Goal: Task Accomplishment & Management: Manage account settings

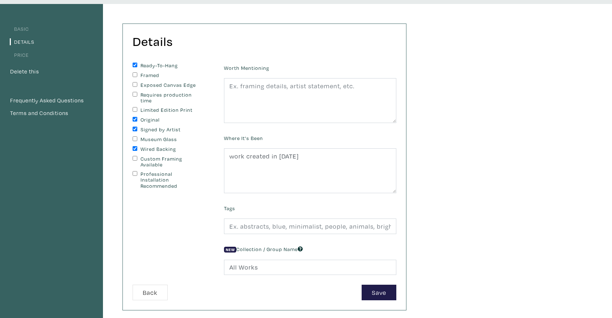
scroll to position [78, 0]
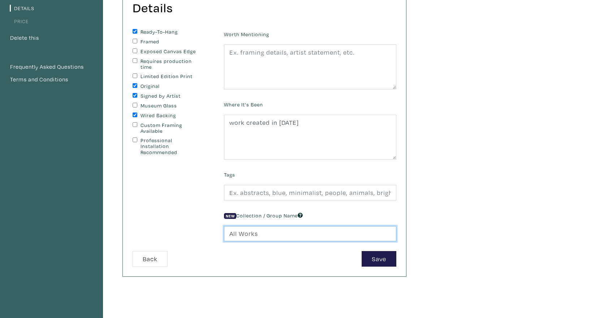
click at [266, 233] on input "All Works" at bounding box center [310, 234] width 172 height 16
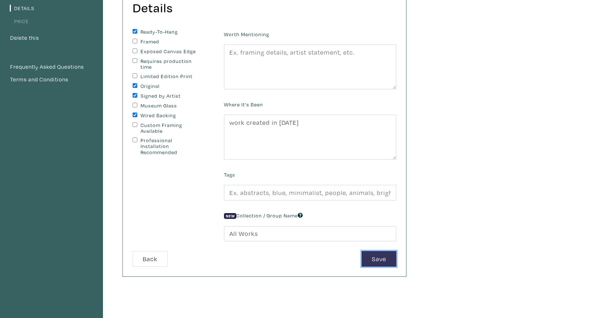
click at [374, 258] on button "Save" at bounding box center [379, 259] width 35 height 16
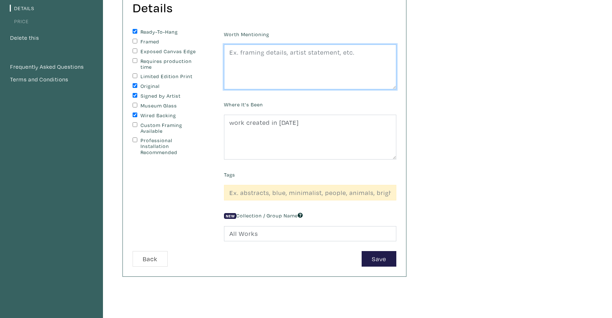
click at [326, 52] on textarea at bounding box center [310, 66] width 172 height 45
click at [267, 64] on textarea "Does not require framing, Artwork is stretched on gallery size" at bounding box center [310, 66] width 172 height 45
click at [286, 64] on textarea "Does not require framing, Artwork is stretched on a gallery-sized size" at bounding box center [310, 66] width 172 height 45
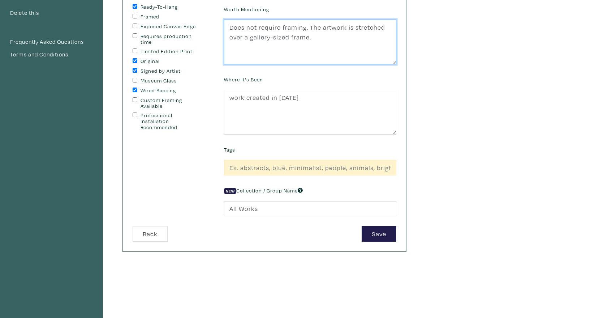
scroll to position [105, 0]
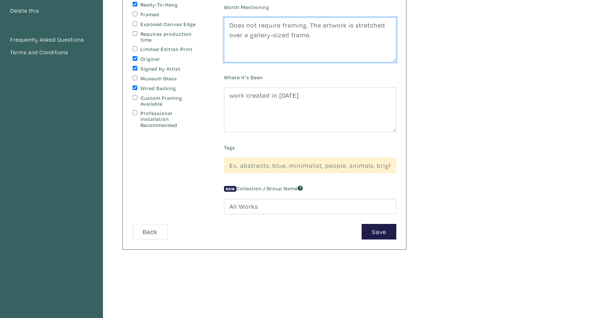
type textarea "Does not require framing. The artwork is stretched over a gallery-sized frame."
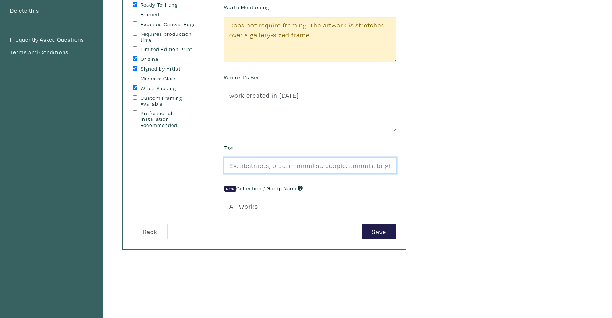
click at [300, 163] on input "text" at bounding box center [310, 166] width 172 height 16
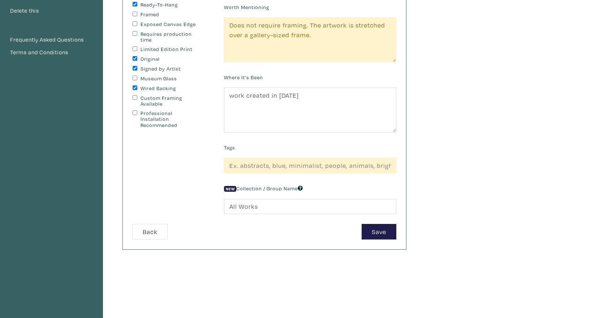
click at [197, 209] on div "Ready-To-Hang Framed Exposed Canvas Edge Requires production time Limited Editi…" at bounding box center [172, 113] width 91 height 222
click at [150, 232] on button "Back" at bounding box center [150, 232] width 35 height 16
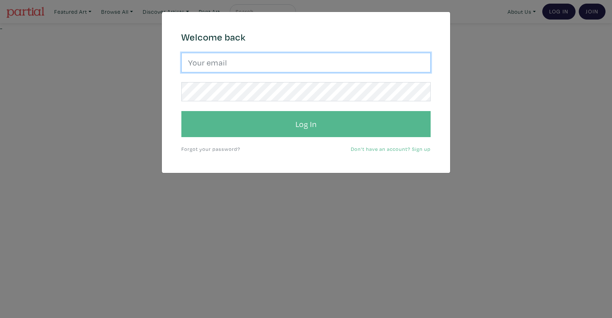
type input "artfabulousyou@gmail.com"
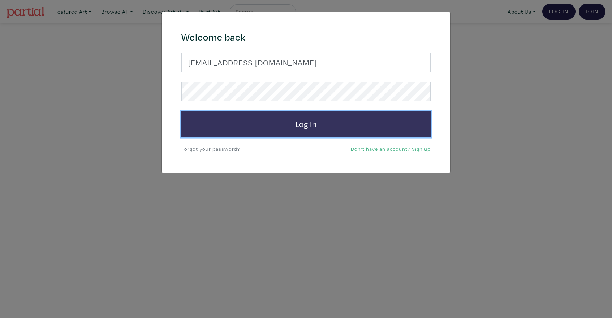
click at [314, 127] on button "Log In" at bounding box center [305, 124] width 249 height 26
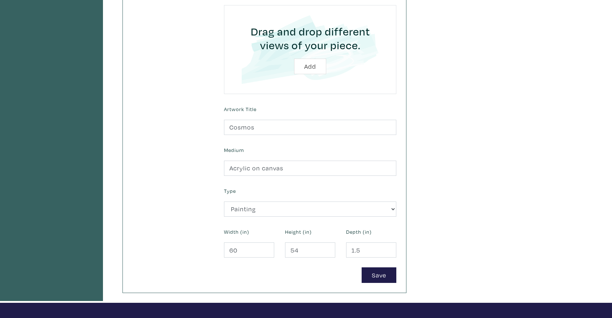
scroll to position [218, 0]
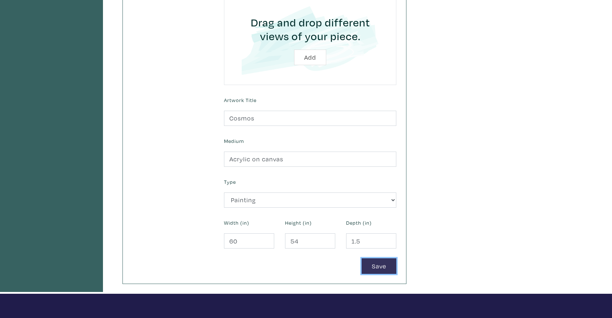
click at [382, 264] on button "Save" at bounding box center [379, 266] width 35 height 16
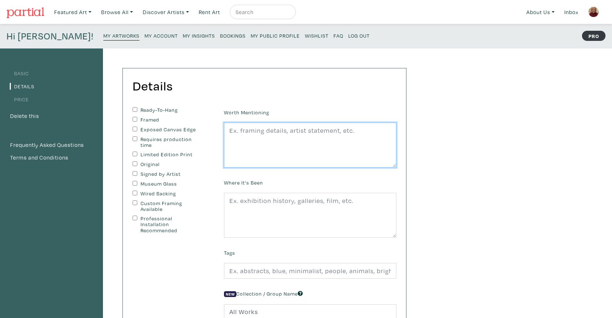
click at [236, 133] on textarea at bounding box center [310, 145] width 172 height 45
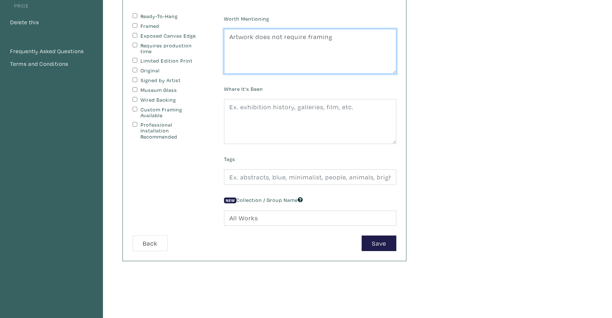
scroll to position [105, 0]
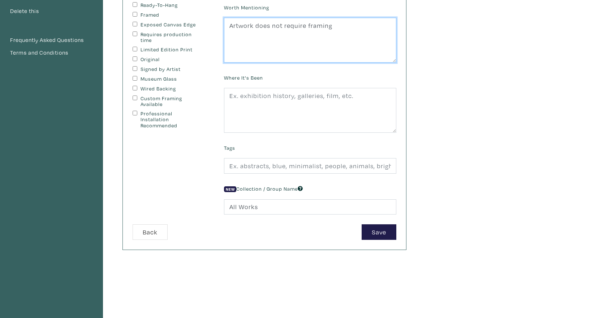
type textarea "Artwork does not require framing"
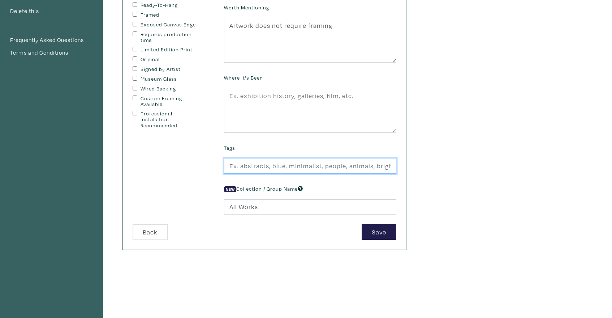
click at [239, 165] on input "text" at bounding box center [310, 166] width 172 height 16
type input "abstract cosmic art, original large canvas painting, celestial artwork, Julia H…"
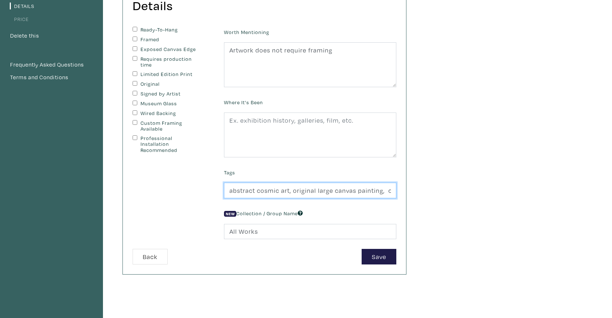
scroll to position [69, 0]
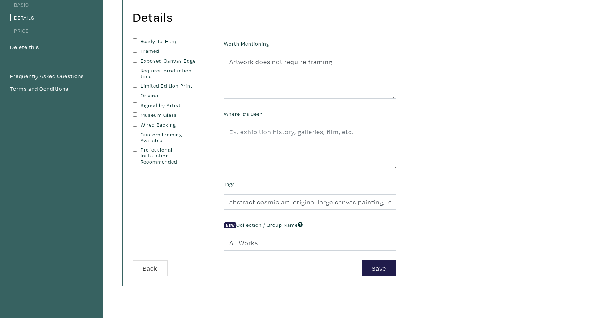
click at [133, 39] on input "Ready-To-Hang" at bounding box center [135, 40] width 5 height 5
checkbox input "true"
click at [134, 95] on input "Original" at bounding box center [135, 95] width 5 height 5
checkbox input "true"
click at [135, 107] on div "Signed by Artist" at bounding box center [173, 105] width 81 height 7
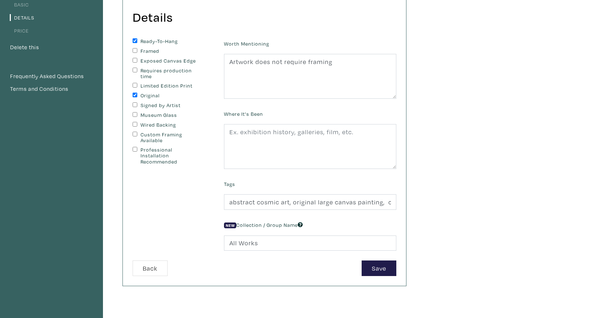
click at [135, 124] on input "Wired Backing" at bounding box center [135, 124] width 5 height 5
checkbox input "true"
click at [385, 267] on button "Save" at bounding box center [379, 268] width 35 height 16
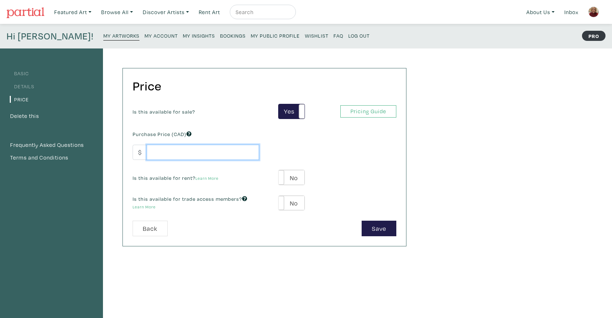
click at [173, 153] on input "number" at bounding box center [203, 153] width 112 height 16
type input "6500"
click at [291, 176] on label "No" at bounding box center [292, 177] width 26 height 15
type input "325"
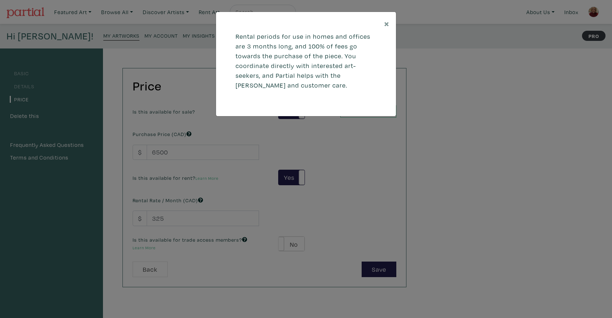
click at [293, 178] on div "× Rental periods for use in homes and offices are 3 months long, and 100% of fe…" at bounding box center [306, 159] width 612 height 318
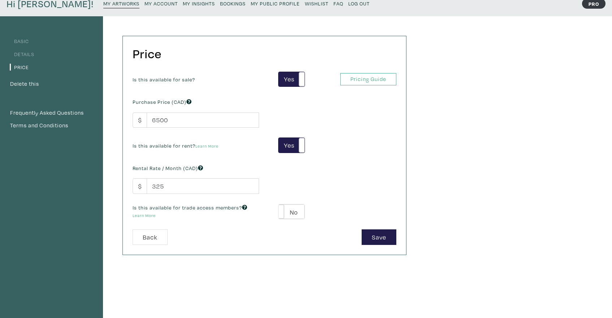
scroll to position [39, 0]
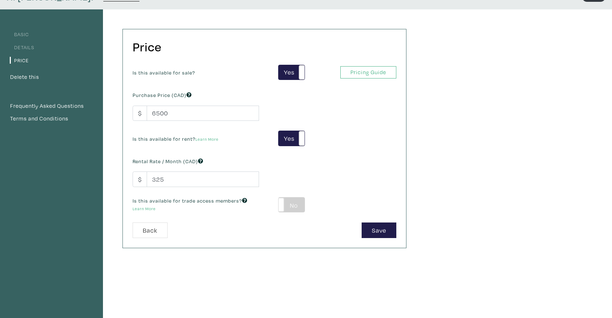
click at [297, 205] on label "No" at bounding box center [292, 204] width 26 height 15
type input "390"
type input "1170"
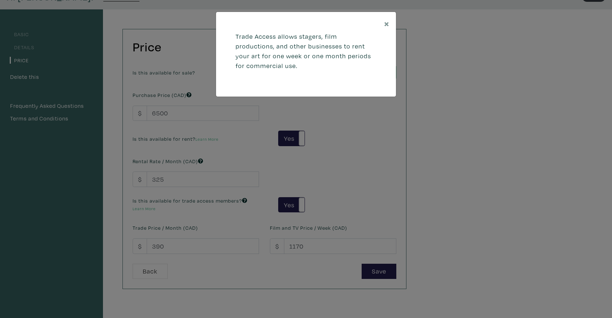
click at [326, 201] on div "× Trade Access allows stagers, film productions, and other businesses to rent y…" at bounding box center [306, 159] width 612 height 318
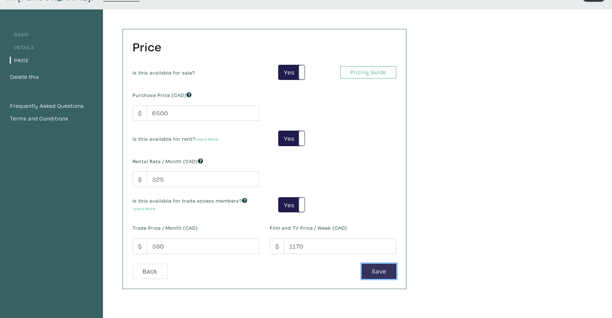
click at [382, 272] on button "Save" at bounding box center [379, 271] width 35 height 16
